Goal: Task Accomplishment & Management: Use online tool/utility

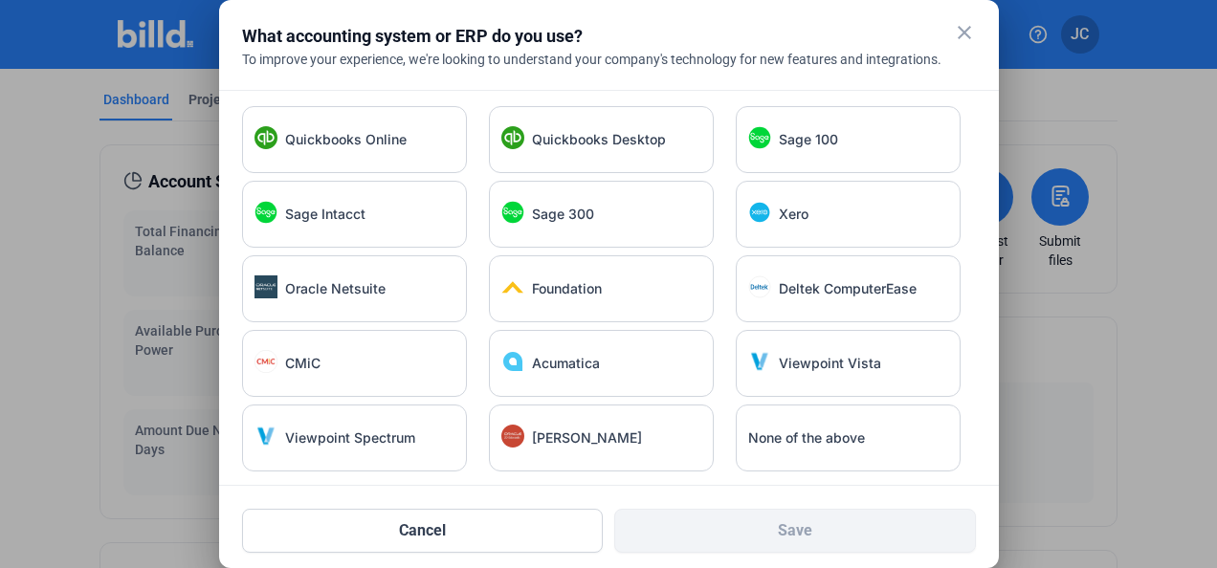
click at [398, 133] on span "Quickbooks Online" at bounding box center [346, 139] width 122 height 19
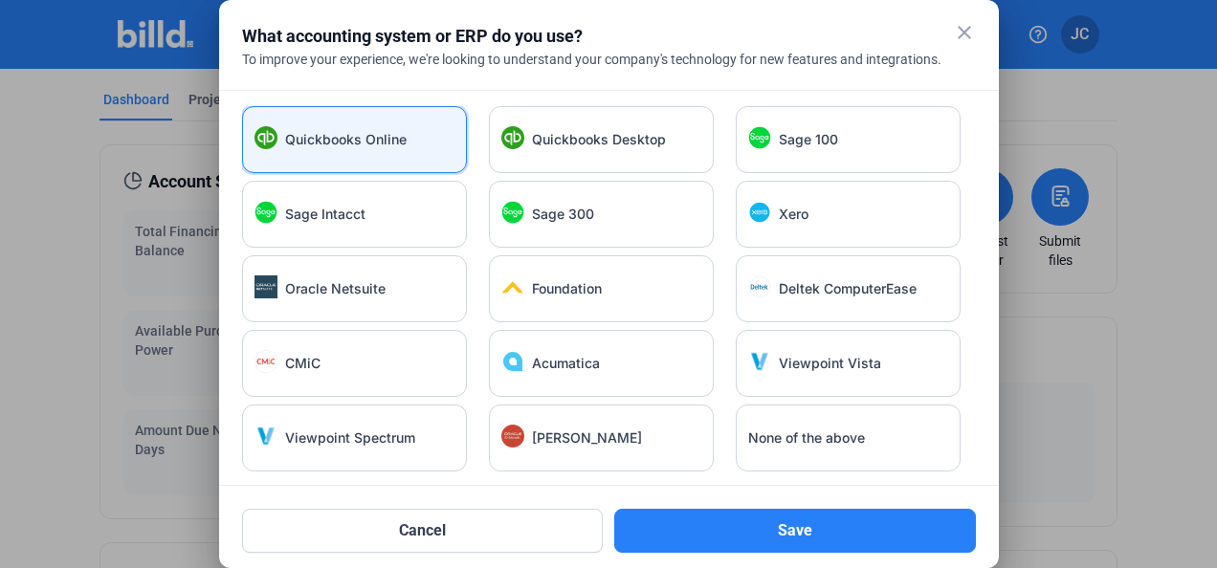
scroll to position [2, 0]
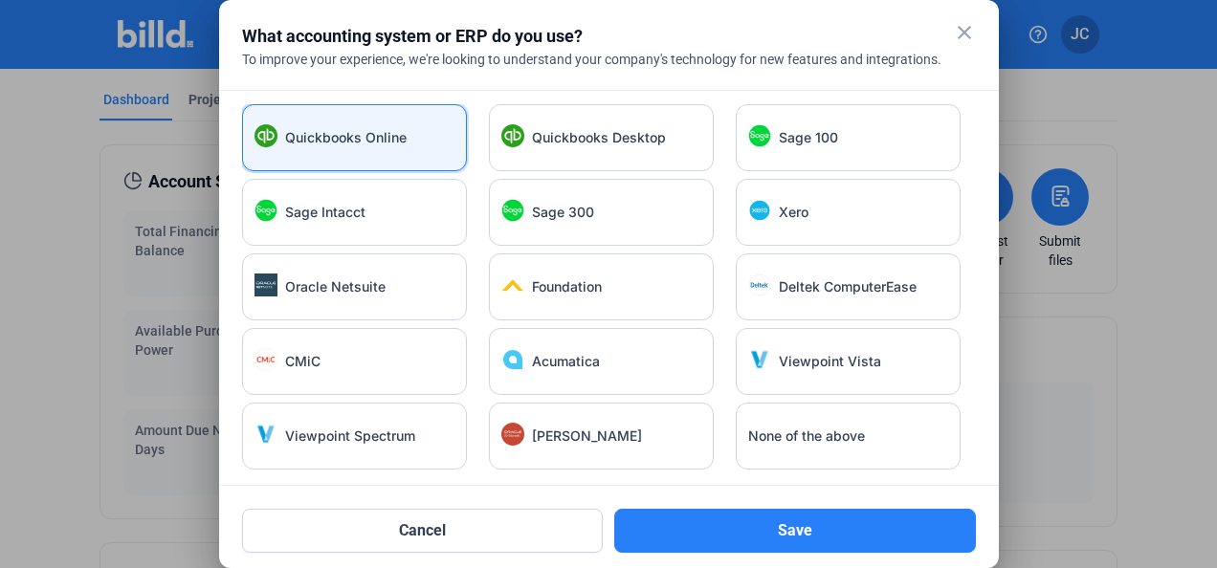
click at [757, 518] on button "Save" at bounding box center [795, 531] width 362 height 44
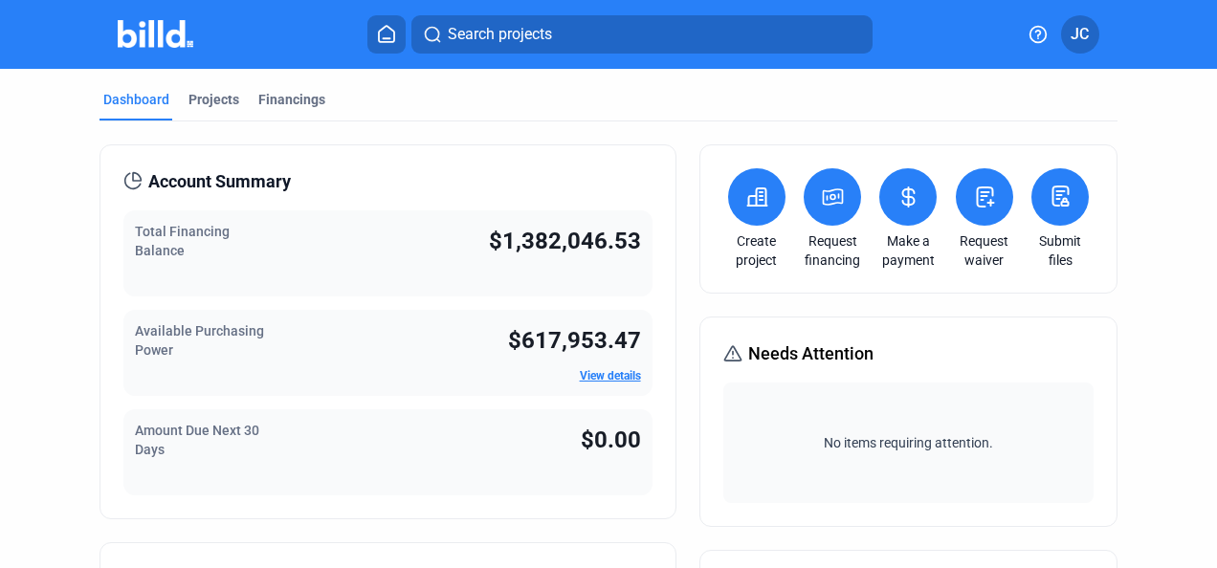
click at [227, 98] on div "Projects" at bounding box center [213, 99] width 51 height 19
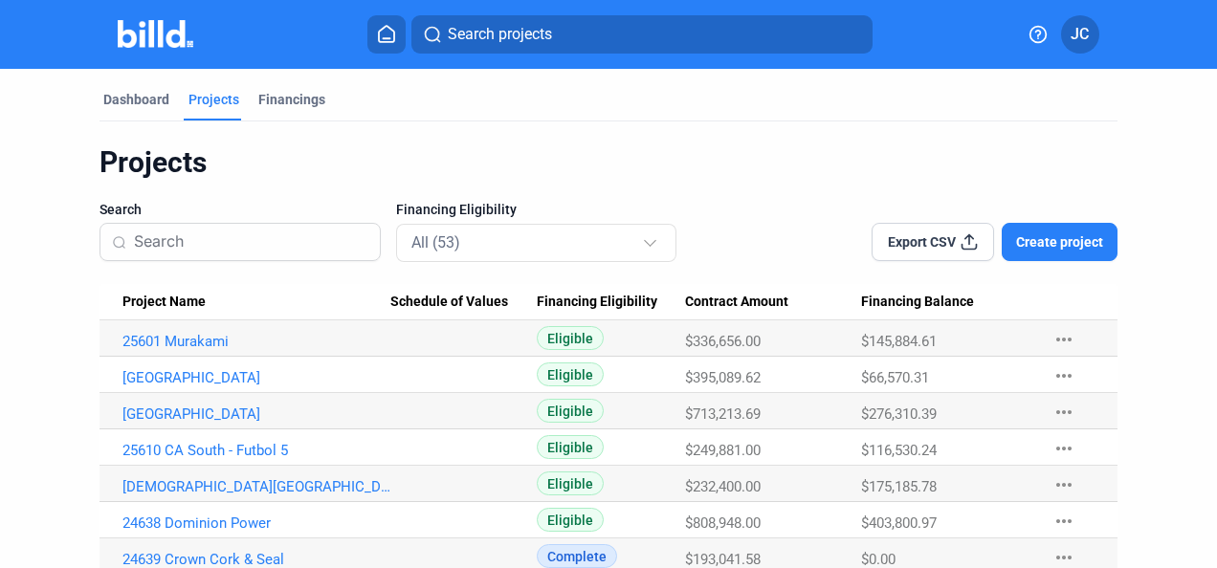
click at [286, 92] on div "Financings" at bounding box center [291, 99] width 67 height 19
